Goal: Information Seeking & Learning: Learn about a topic

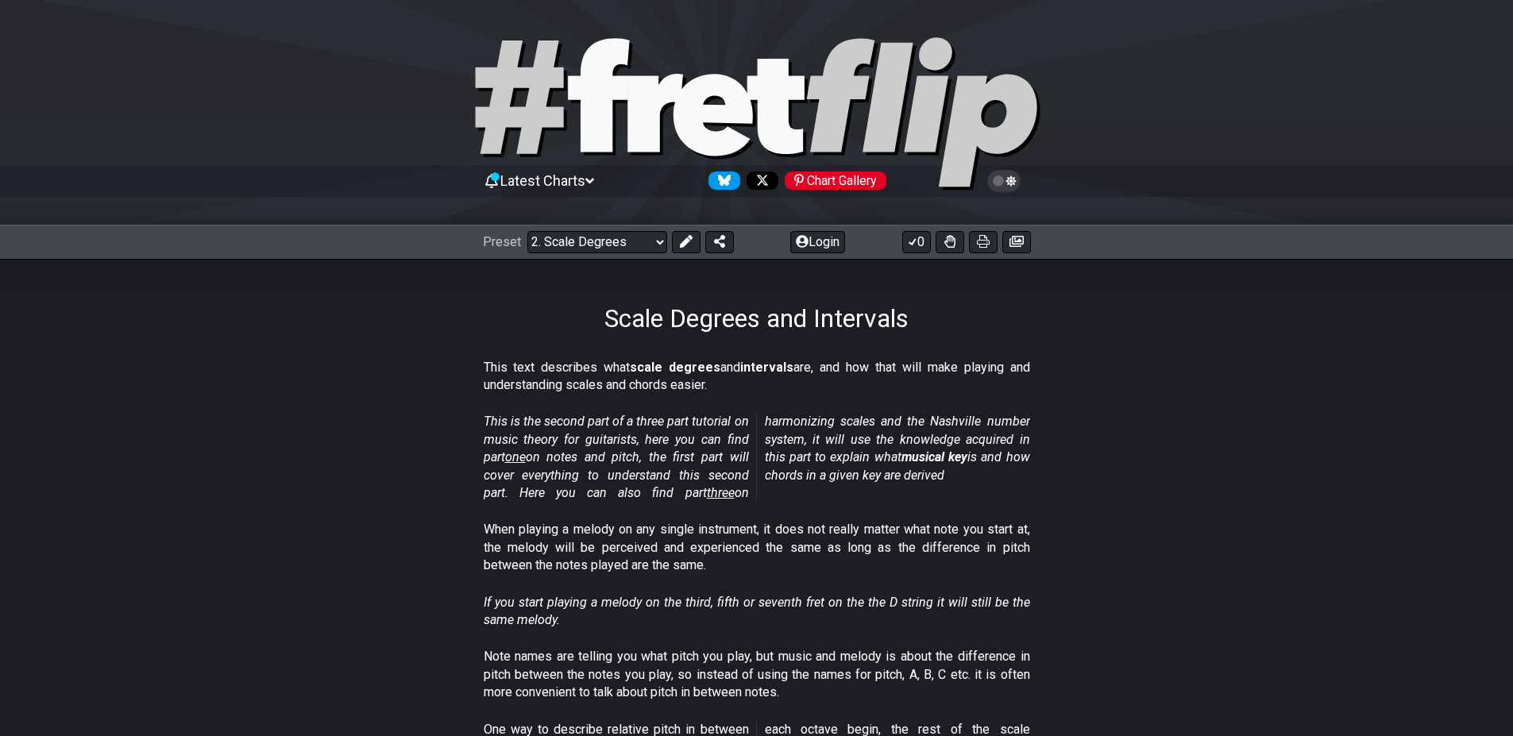
scroll to position [762, 0]
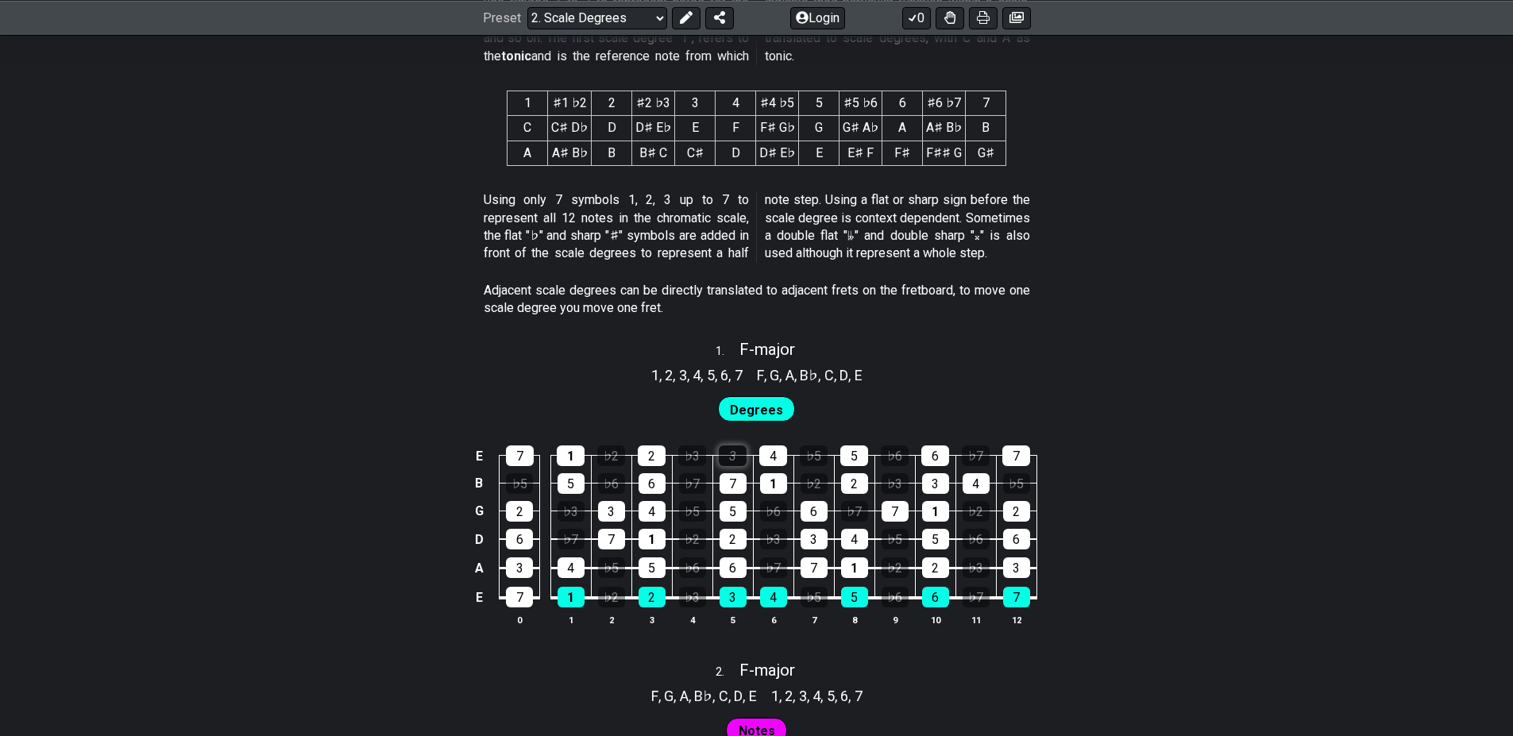
click at [730, 463] on div "3" at bounding box center [733, 456] width 28 height 21
click at [734, 485] on div "7" at bounding box center [733, 483] width 27 height 21
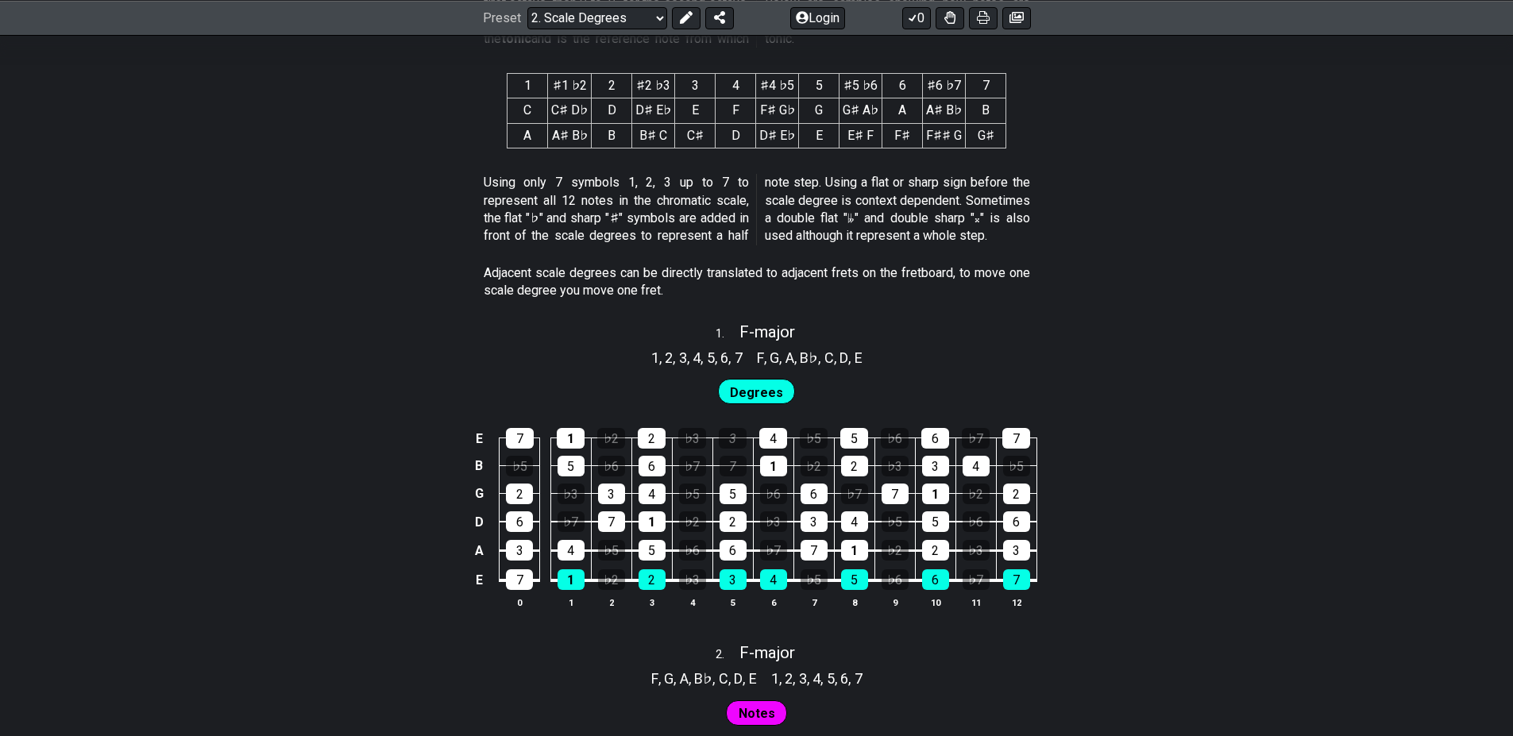
scroll to position [191, 0]
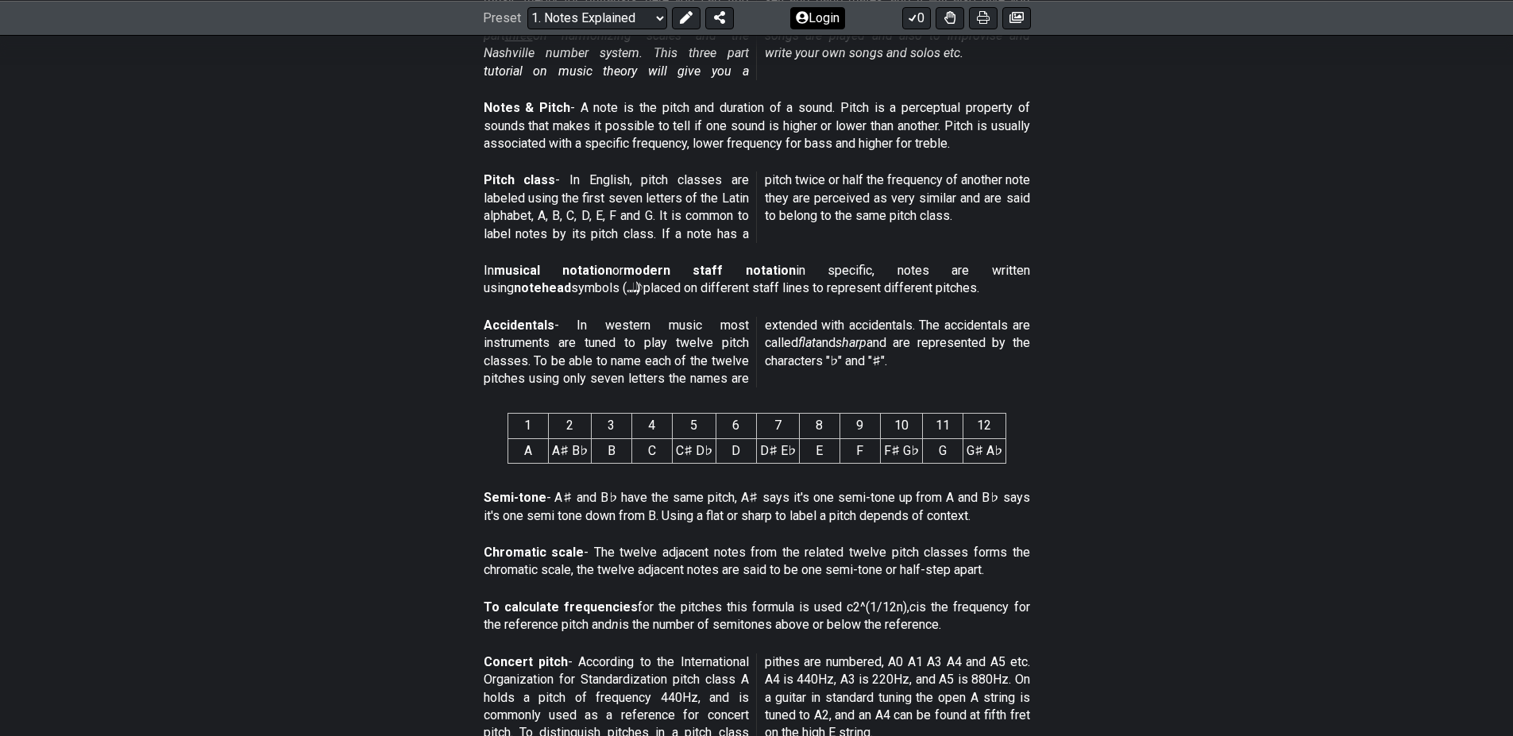
scroll to position [381, 0]
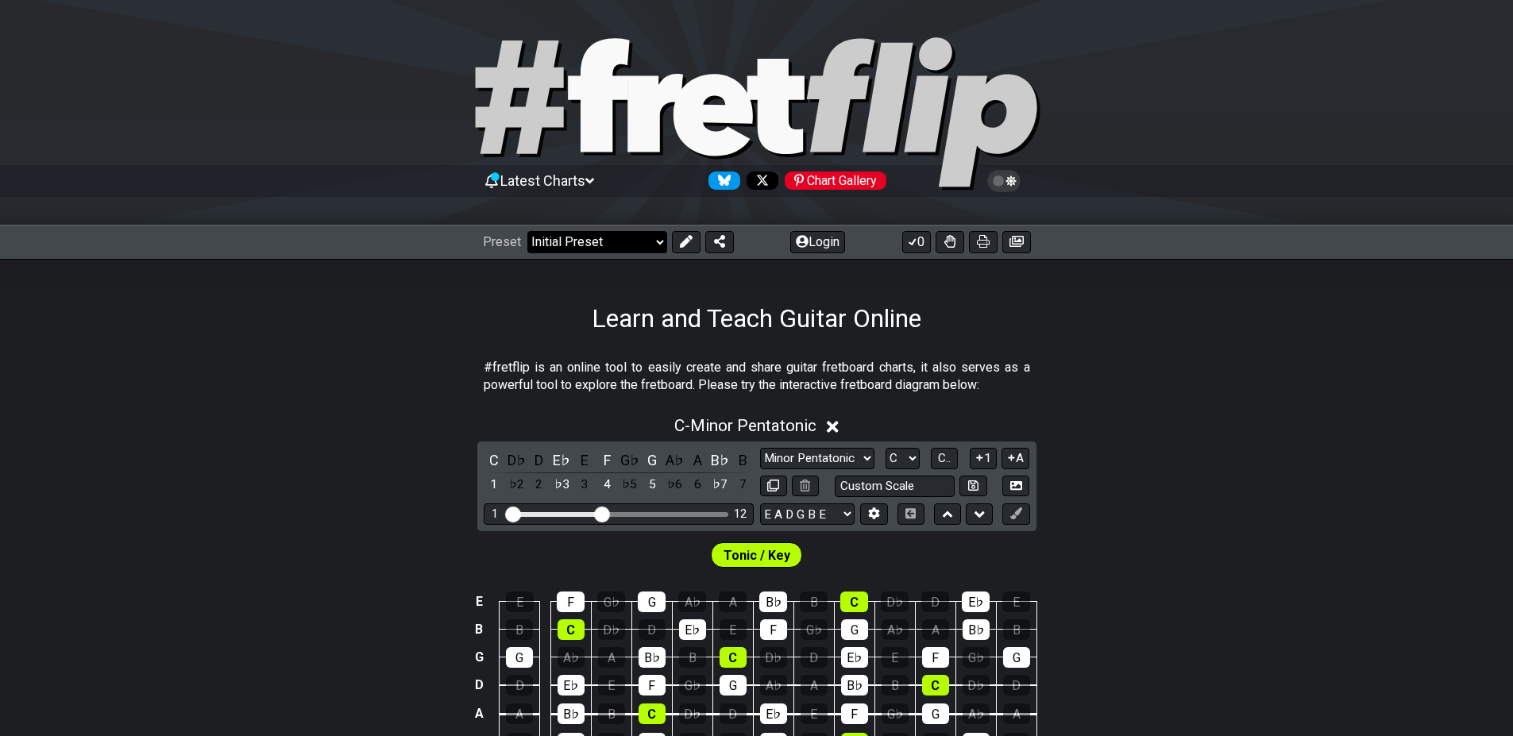
click at [643, 240] on select "Welcome to #fretflip! Initial Preset Custom Preset Minor Pentatonic Major Penta…" at bounding box center [597, 242] width 140 height 22
click at [747, 555] on span "Tonic / Key" at bounding box center [756, 555] width 67 height 23
click at [581, 611] on div "F" at bounding box center [571, 602] width 28 height 21
click at [626, 597] on td "G♭" at bounding box center [611, 588] width 41 height 28
click at [636, 599] on td "G" at bounding box center [651, 588] width 41 height 28
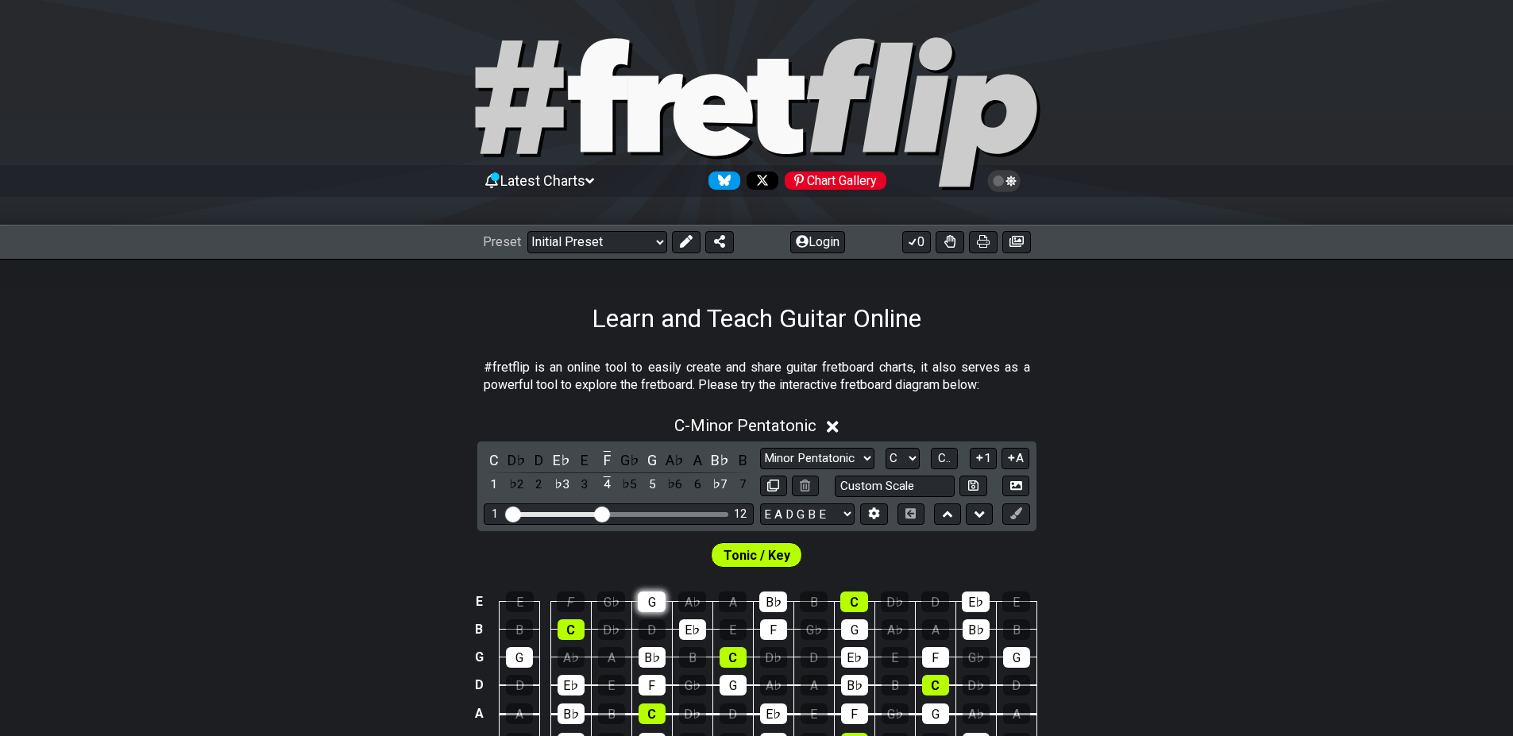
click at [641, 599] on div "G" at bounding box center [652, 602] width 28 height 21
click at [615, 602] on div "G♭" at bounding box center [611, 602] width 28 height 21
click at [627, 467] on div "G♭" at bounding box center [629, 459] width 21 height 21
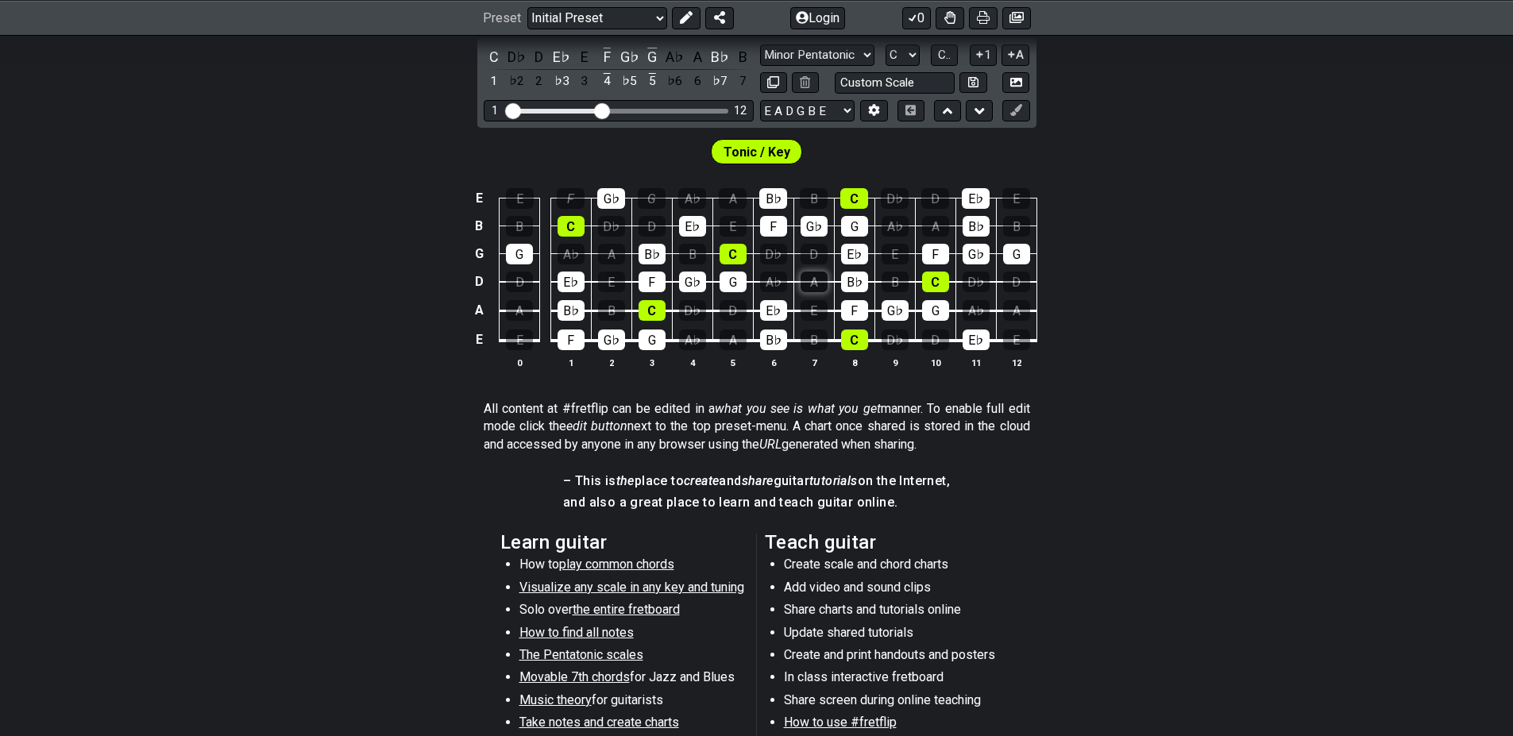
scroll to position [228, 0]
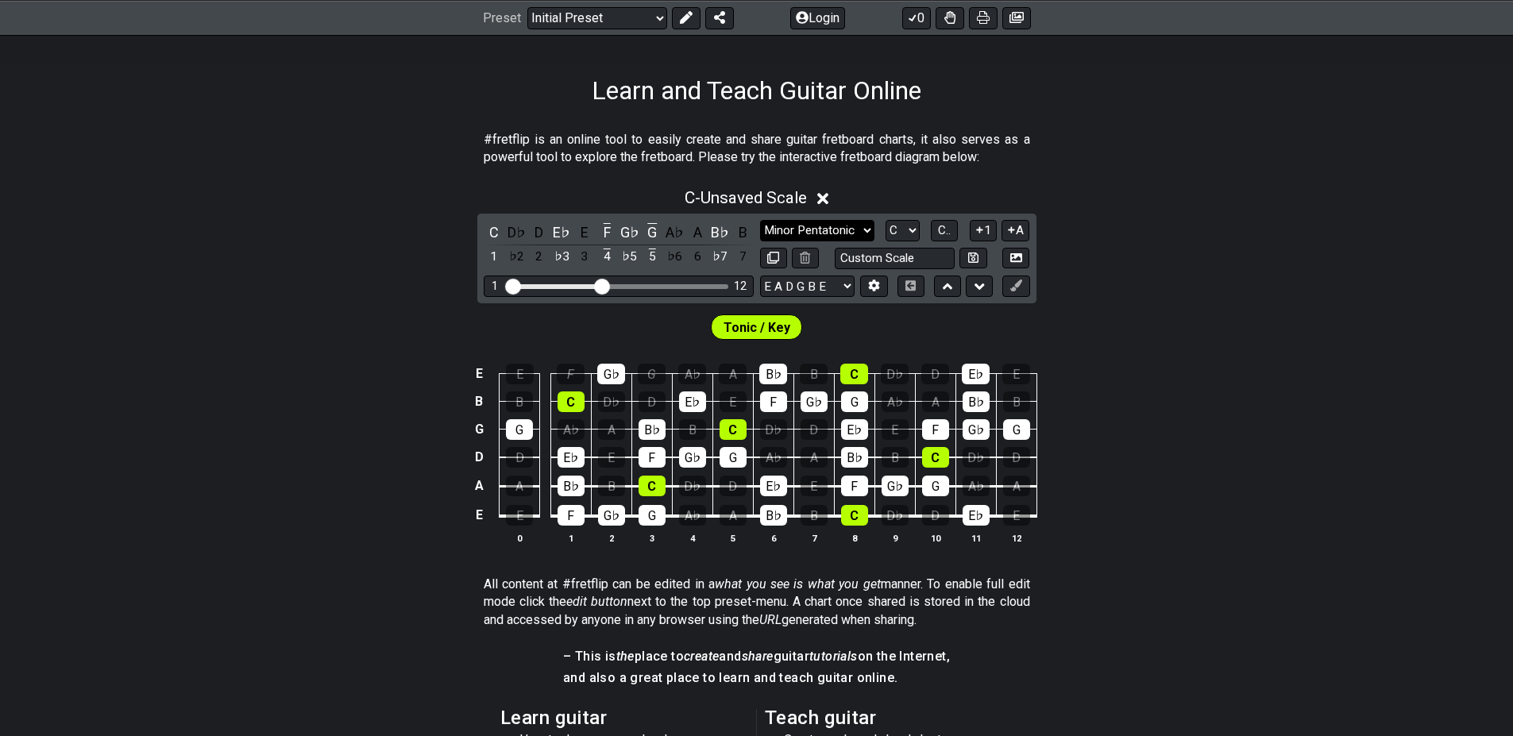
select select "Minor Blues"
click at [760, 220] on select "Minor Pentatonic Click to edit Minor Pentatonic Major Pentatonic Minor Blues Ma…" at bounding box center [817, 230] width 114 height 21
